Goal: Find specific page/section: Find specific page/section

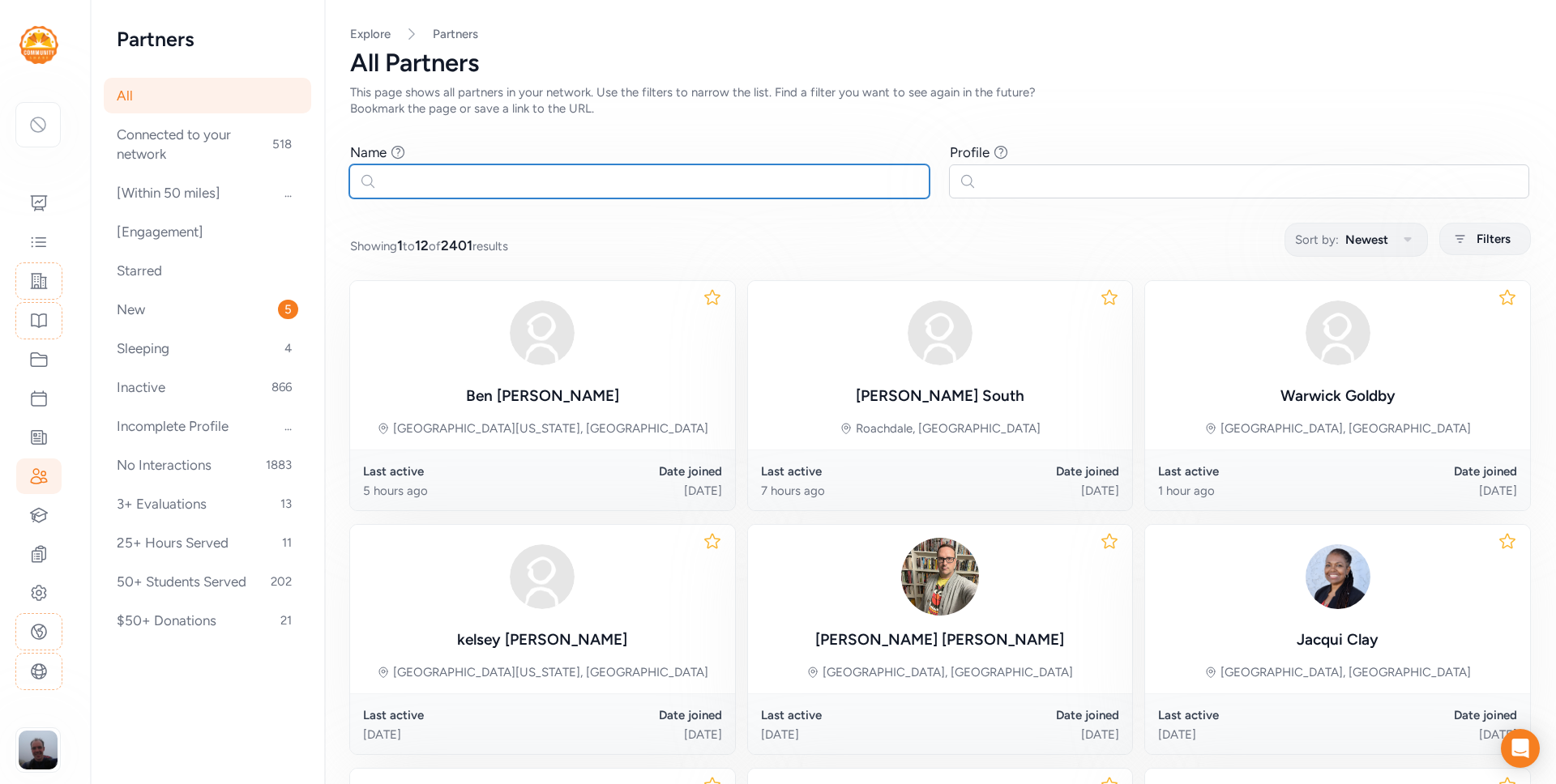
click at [445, 187] on input "text" at bounding box center [639, 181] width 580 height 34
paste input "[PERSON_NAME]"
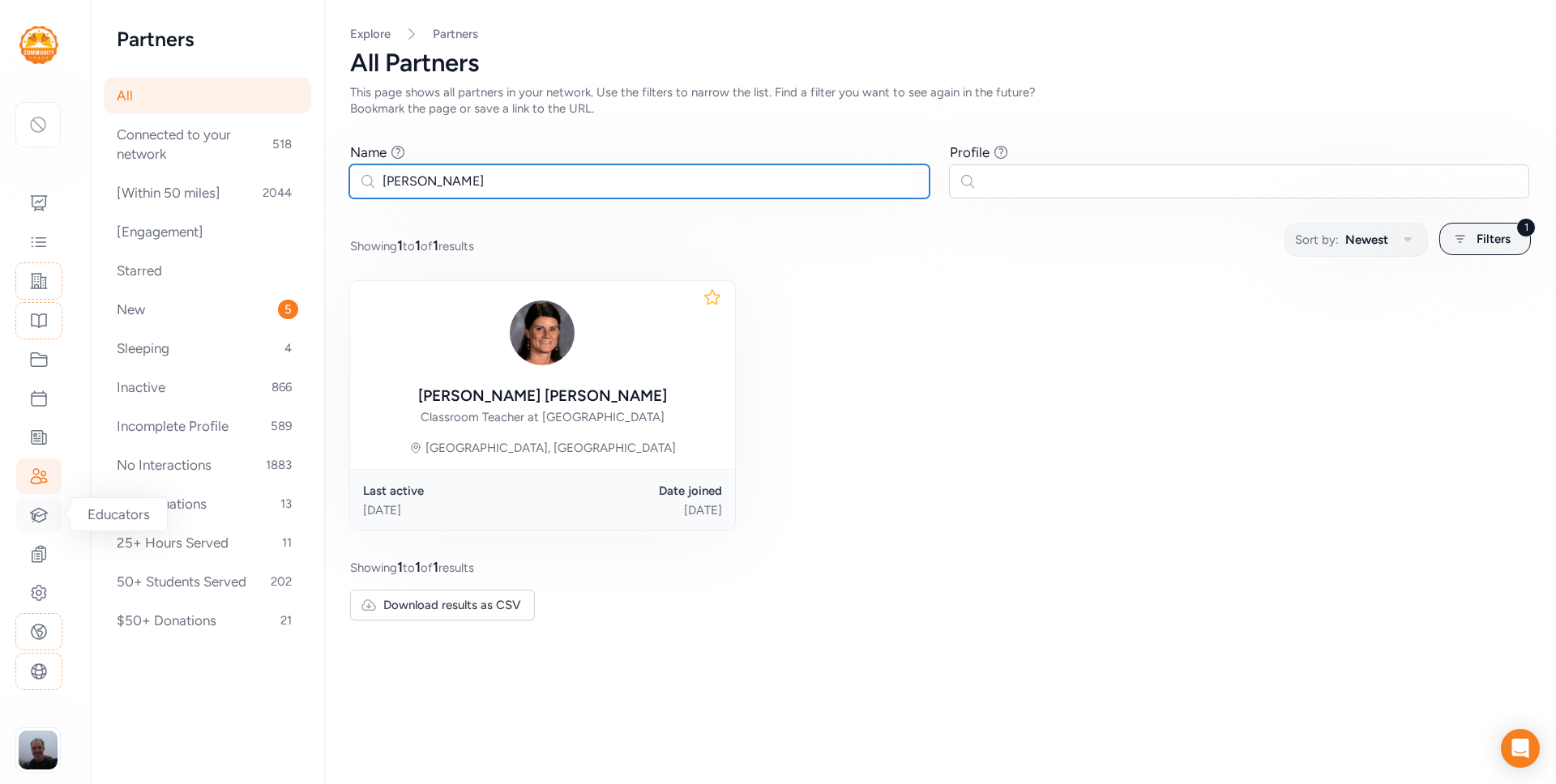
type input "[PERSON_NAME]"
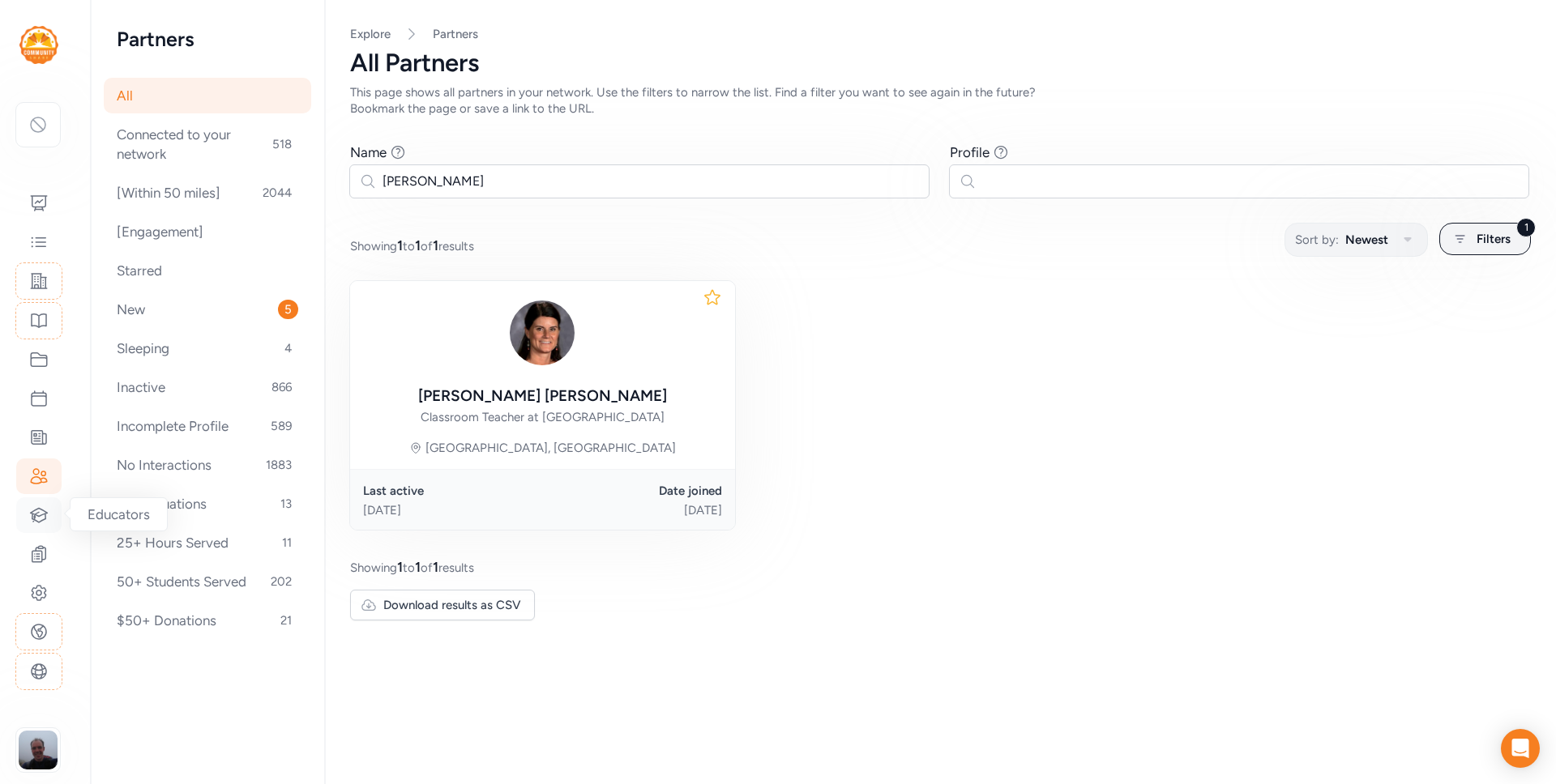
click at [34, 513] on icon at bounding box center [38, 515] width 19 height 19
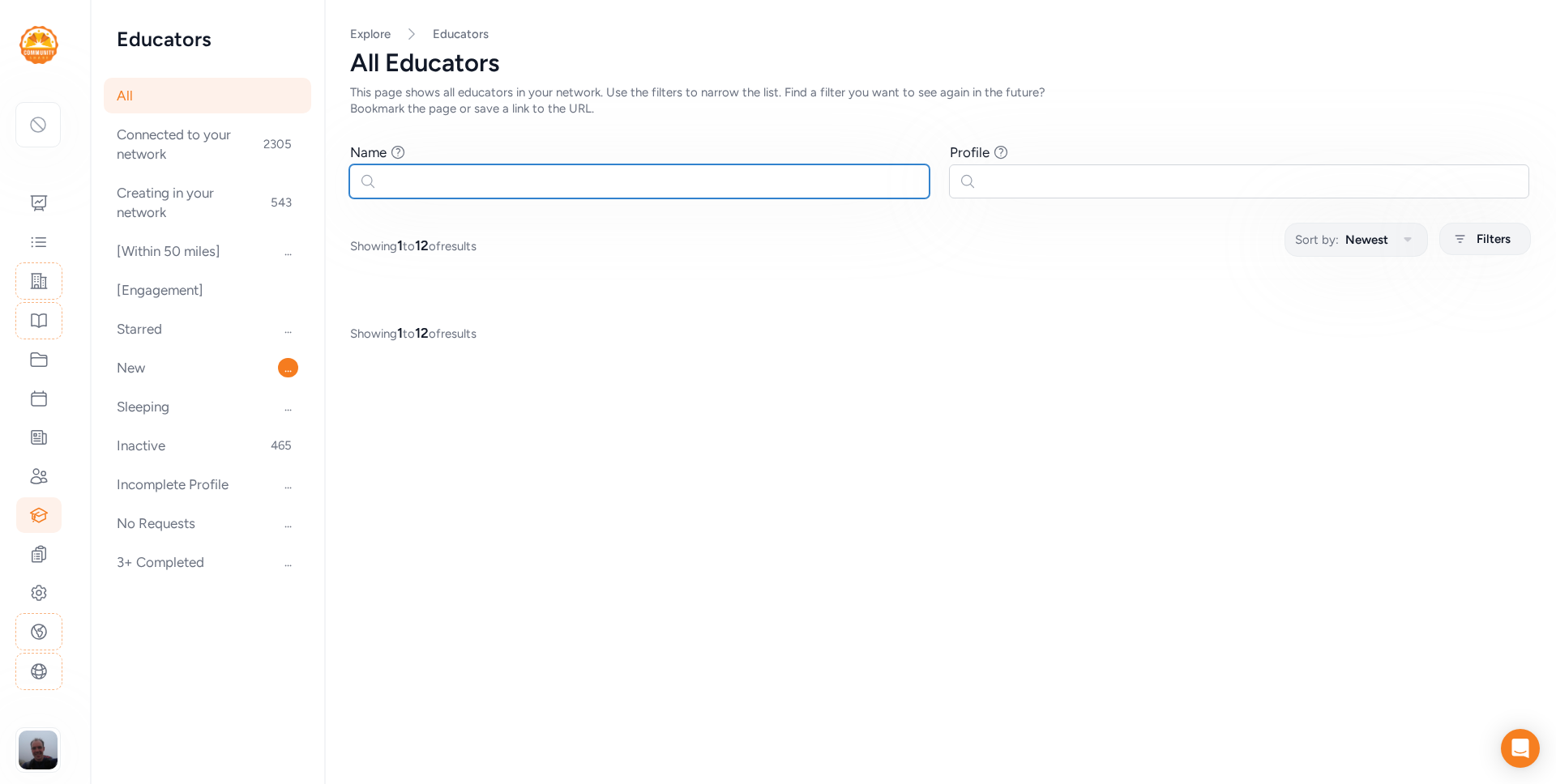
click at [542, 178] on input "text" at bounding box center [639, 181] width 580 height 34
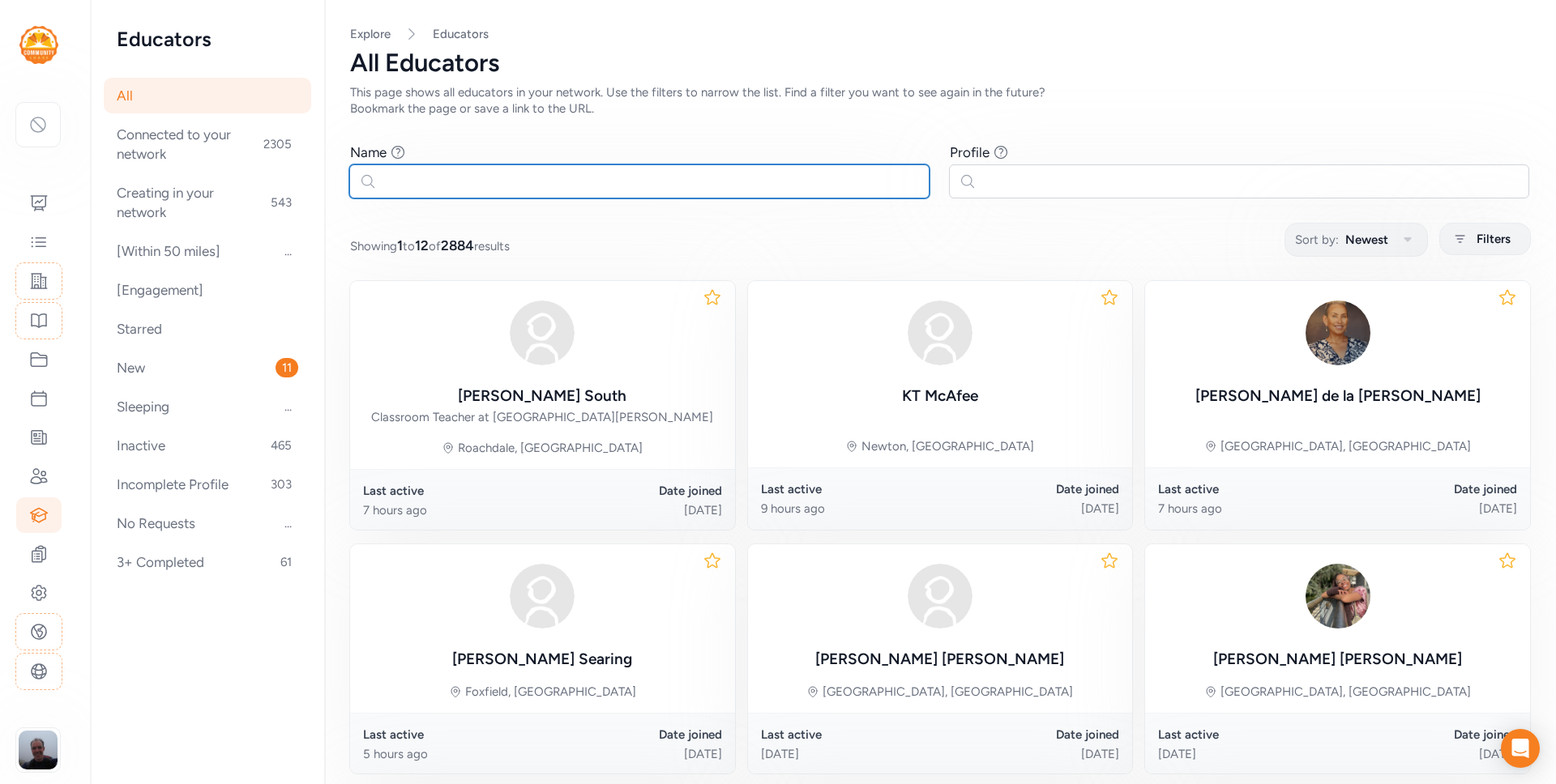
paste input "[PERSON_NAME]"
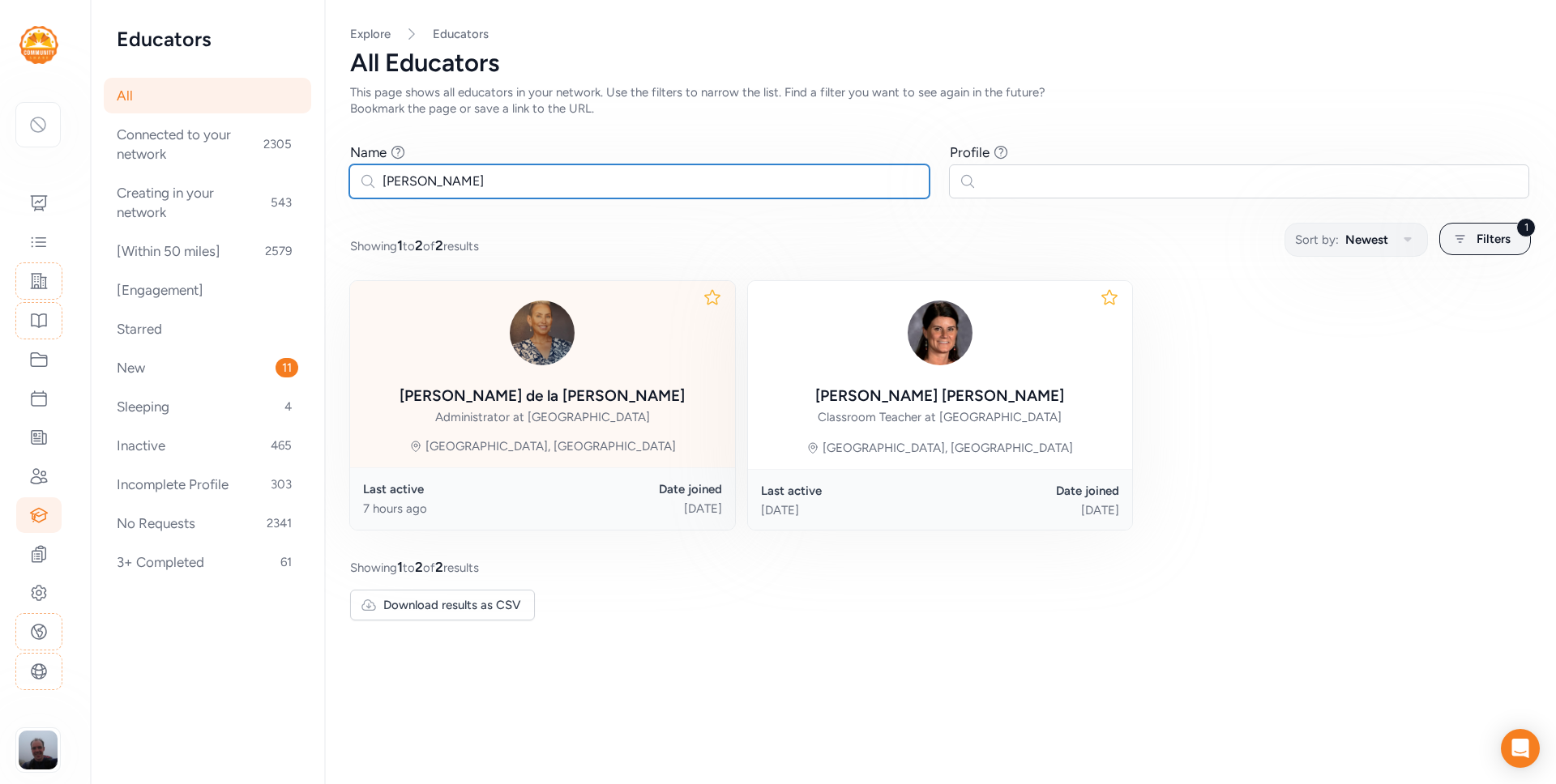
type input "[PERSON_NAME]"
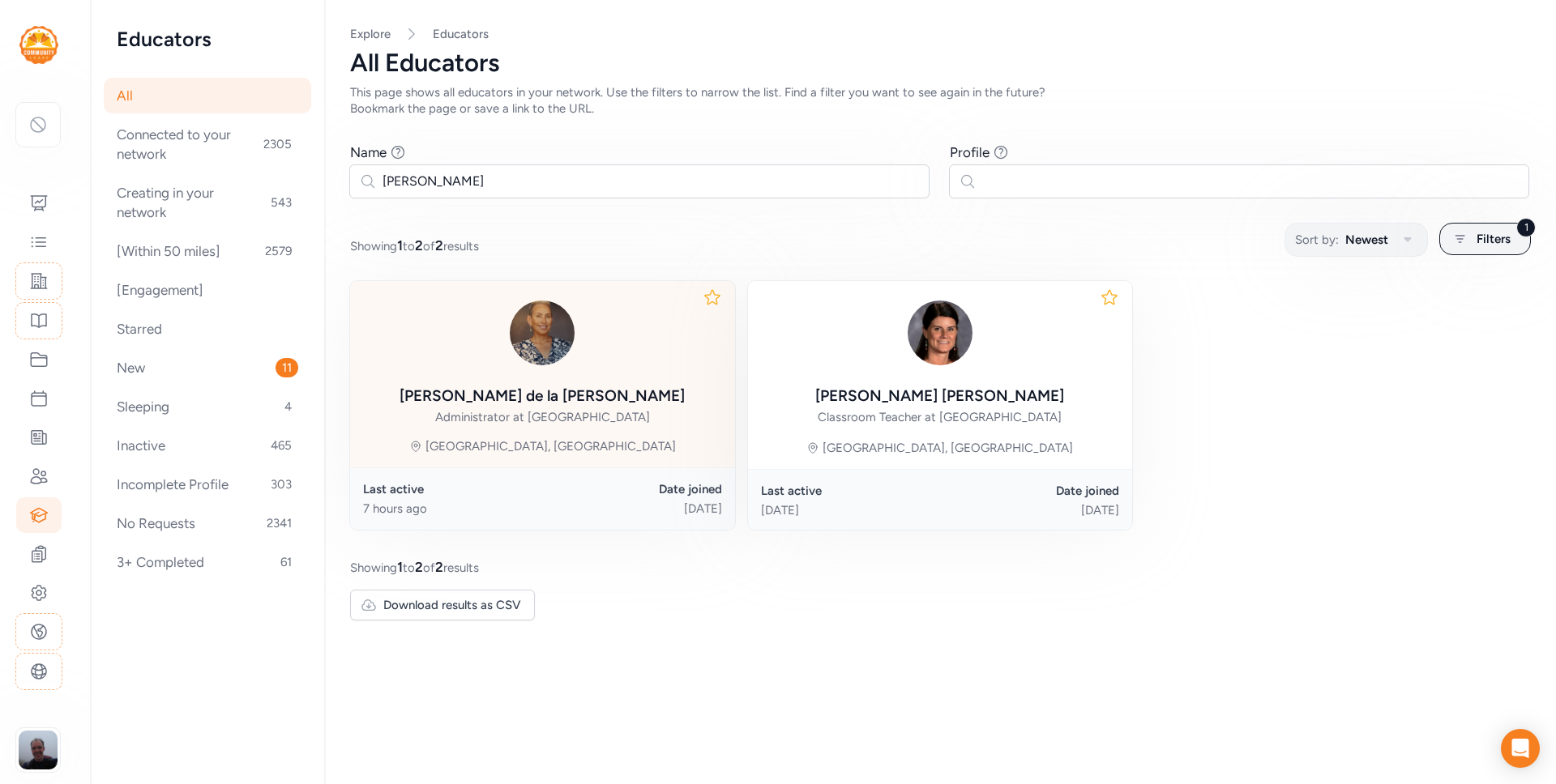
click at [622, 369] on div at bounding box center [542, 333] width 285 height 78
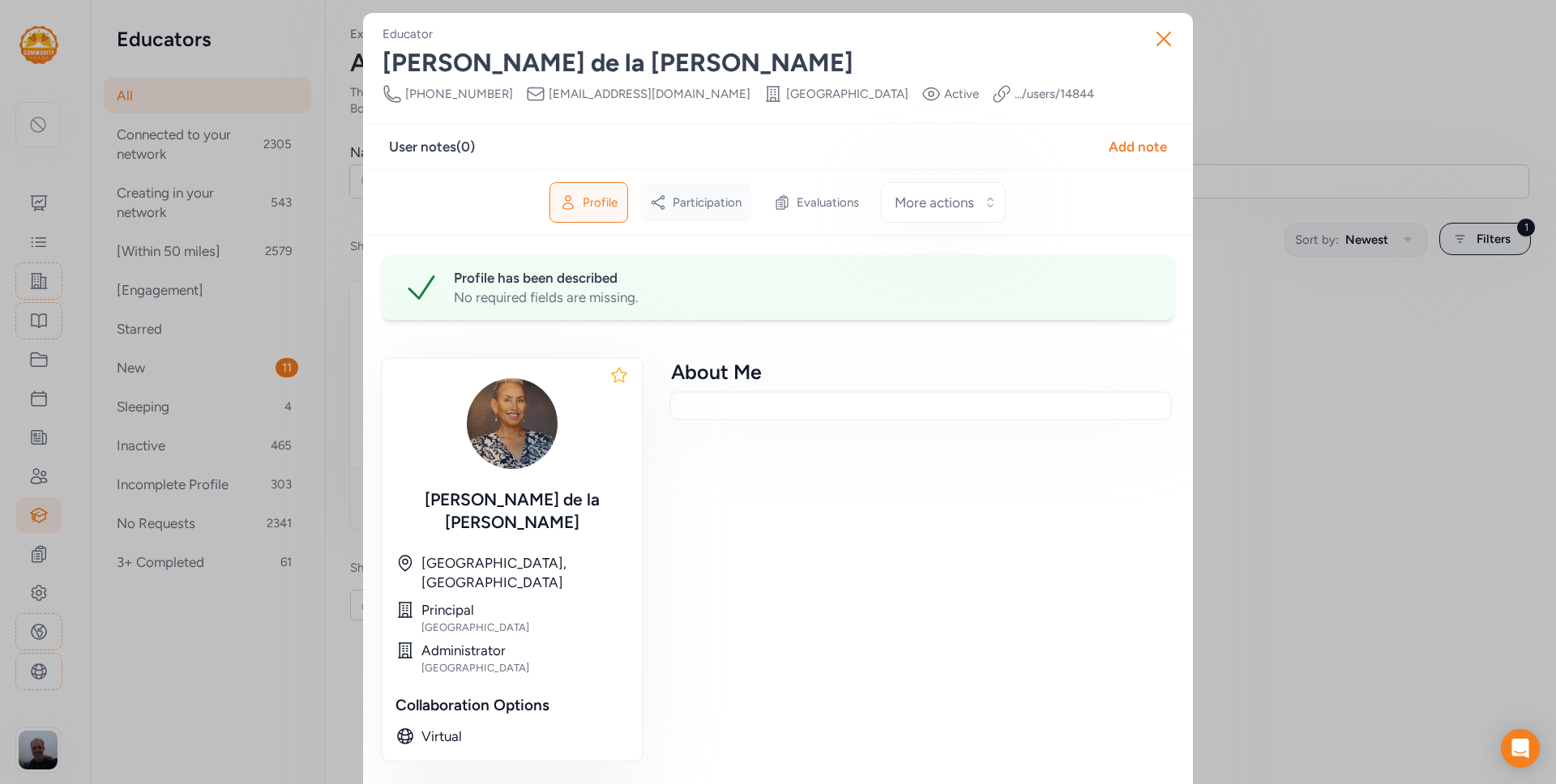
click at [722, 204] on span "Participation" at bounding box center [707, 202] width 69 height 16
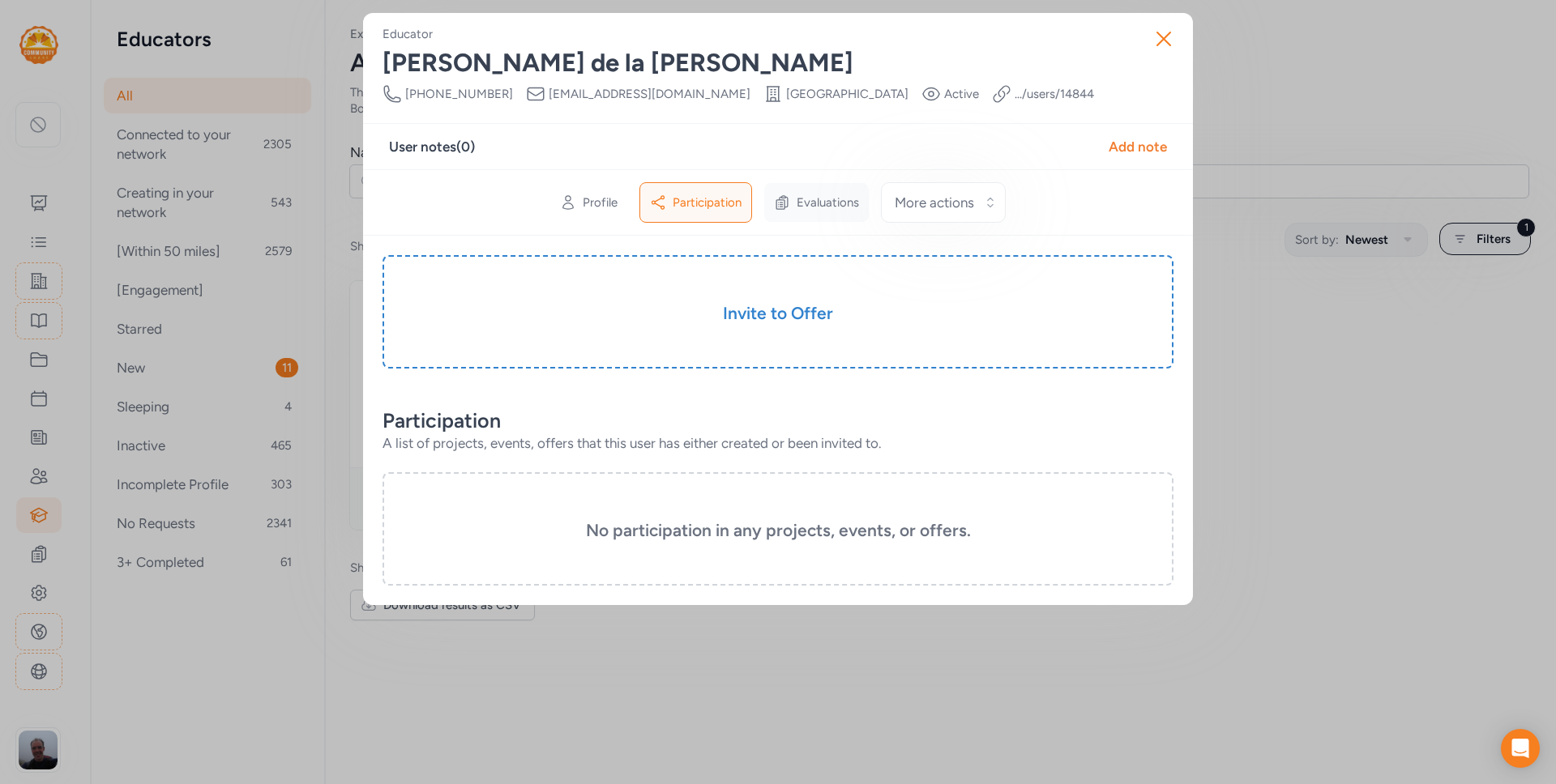
click at [805, 203] on span "Evaluations" at bounding box center [827, 202] width 62 height 16
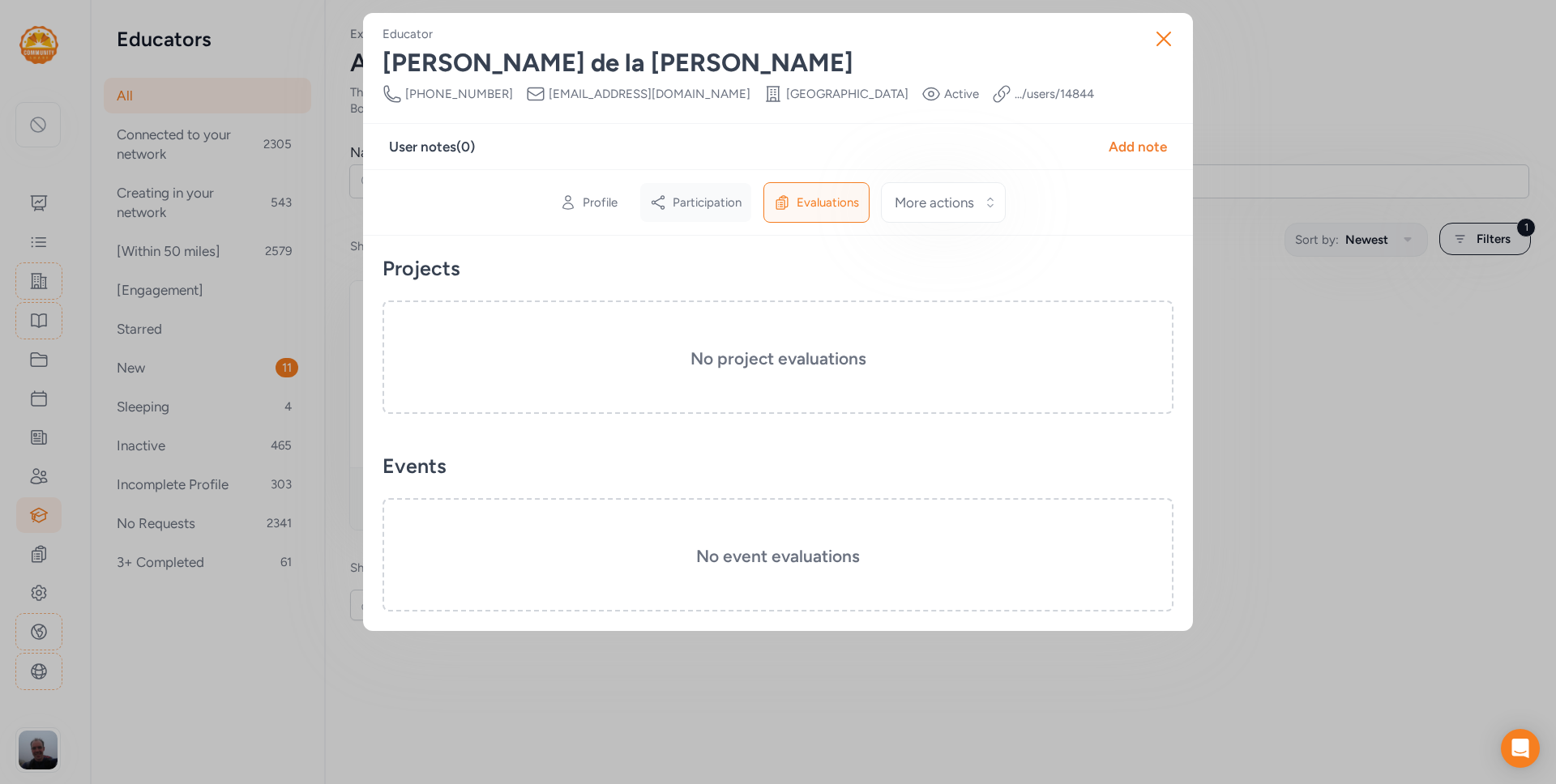
click at [669, 201] on div "Participation" at bounding box center [696, 203] width 111 height 39
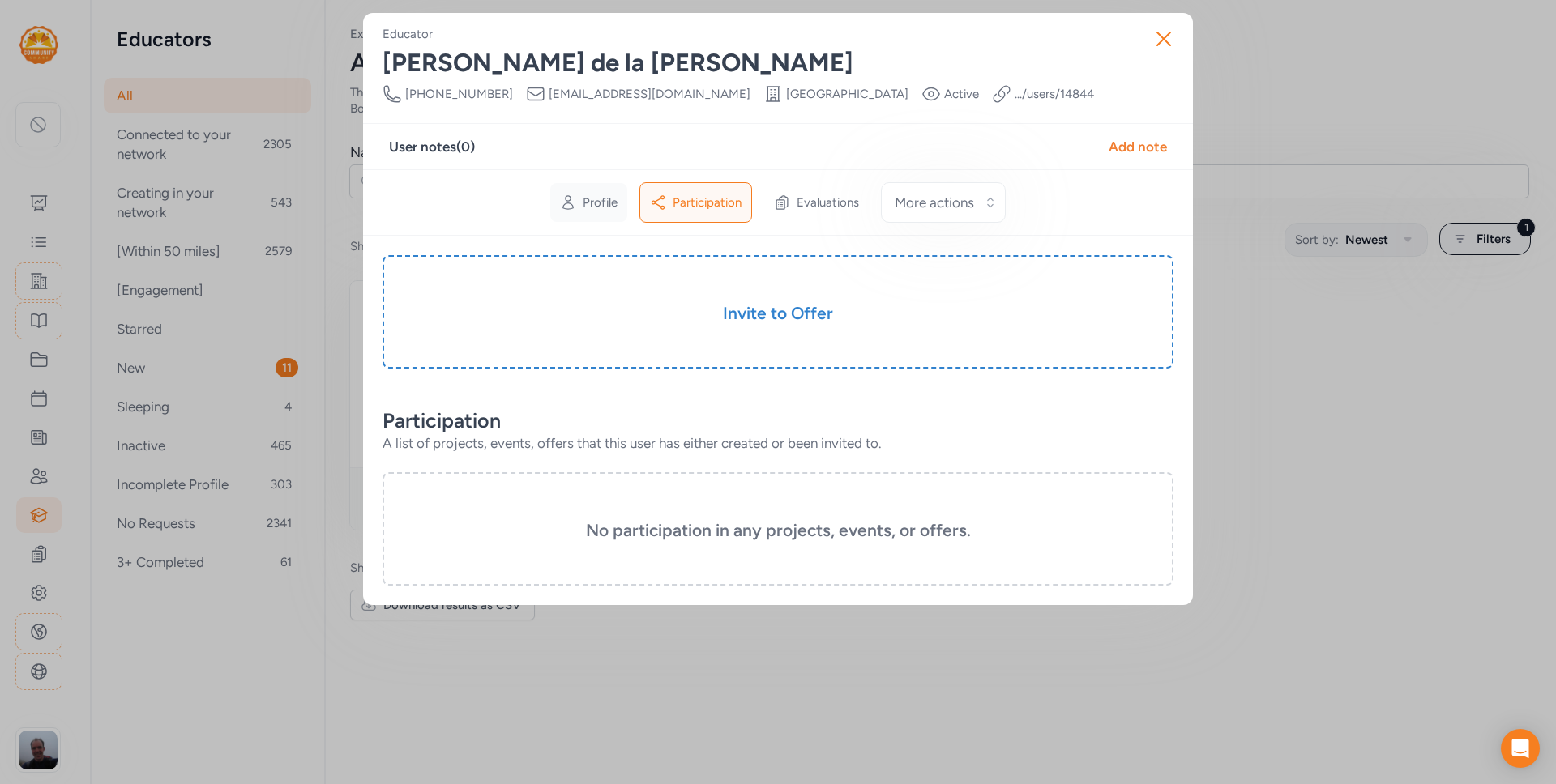
click at [592, 203] on span "Profile" at bounding box center [600, 202] width 35 height 16
